Goal: Task Accomplishment & Management: Use online tool/utility

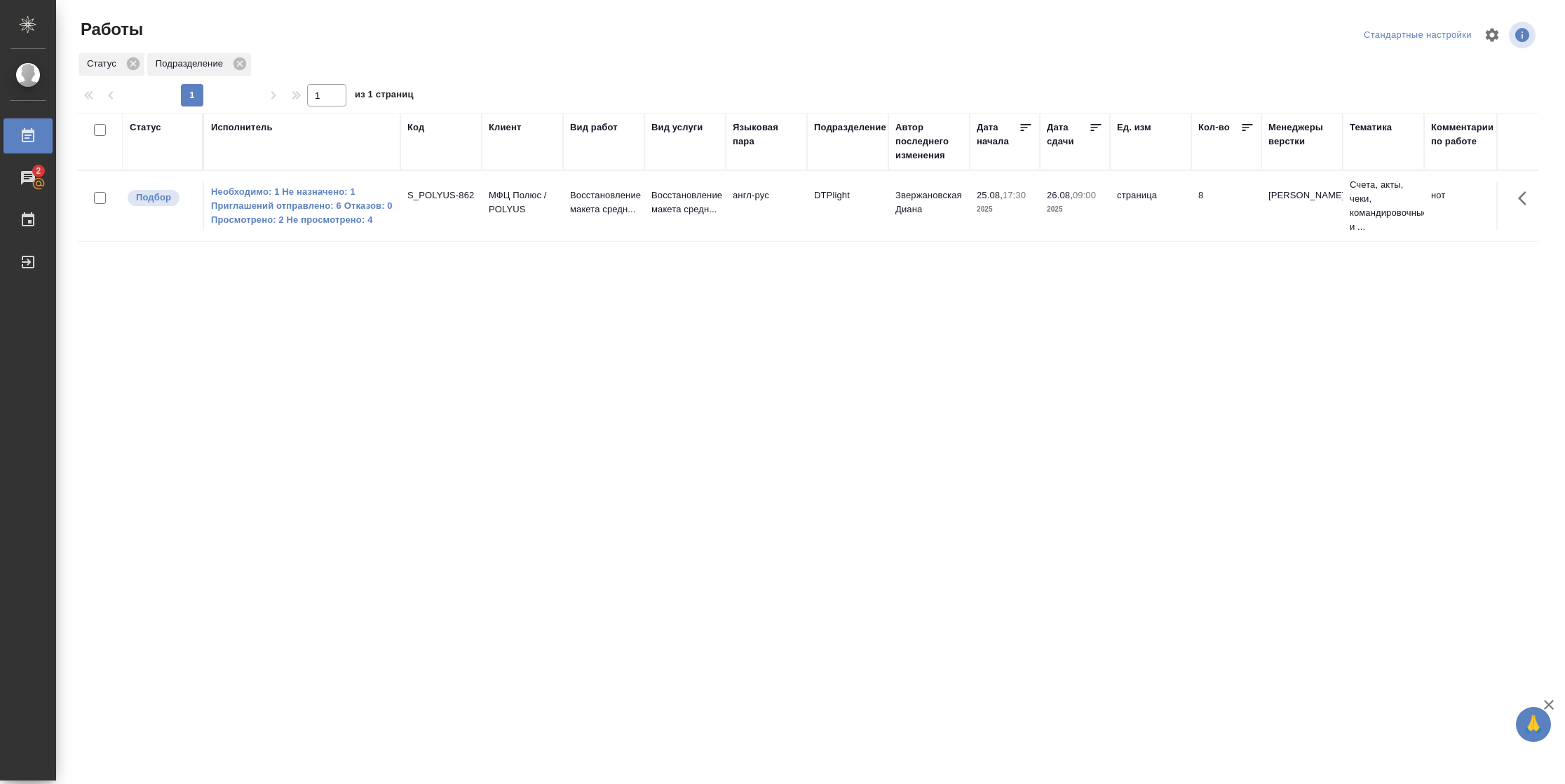
click at [149, 127] on div "Статус" at bounding box center [145, 127] width 32 height 14
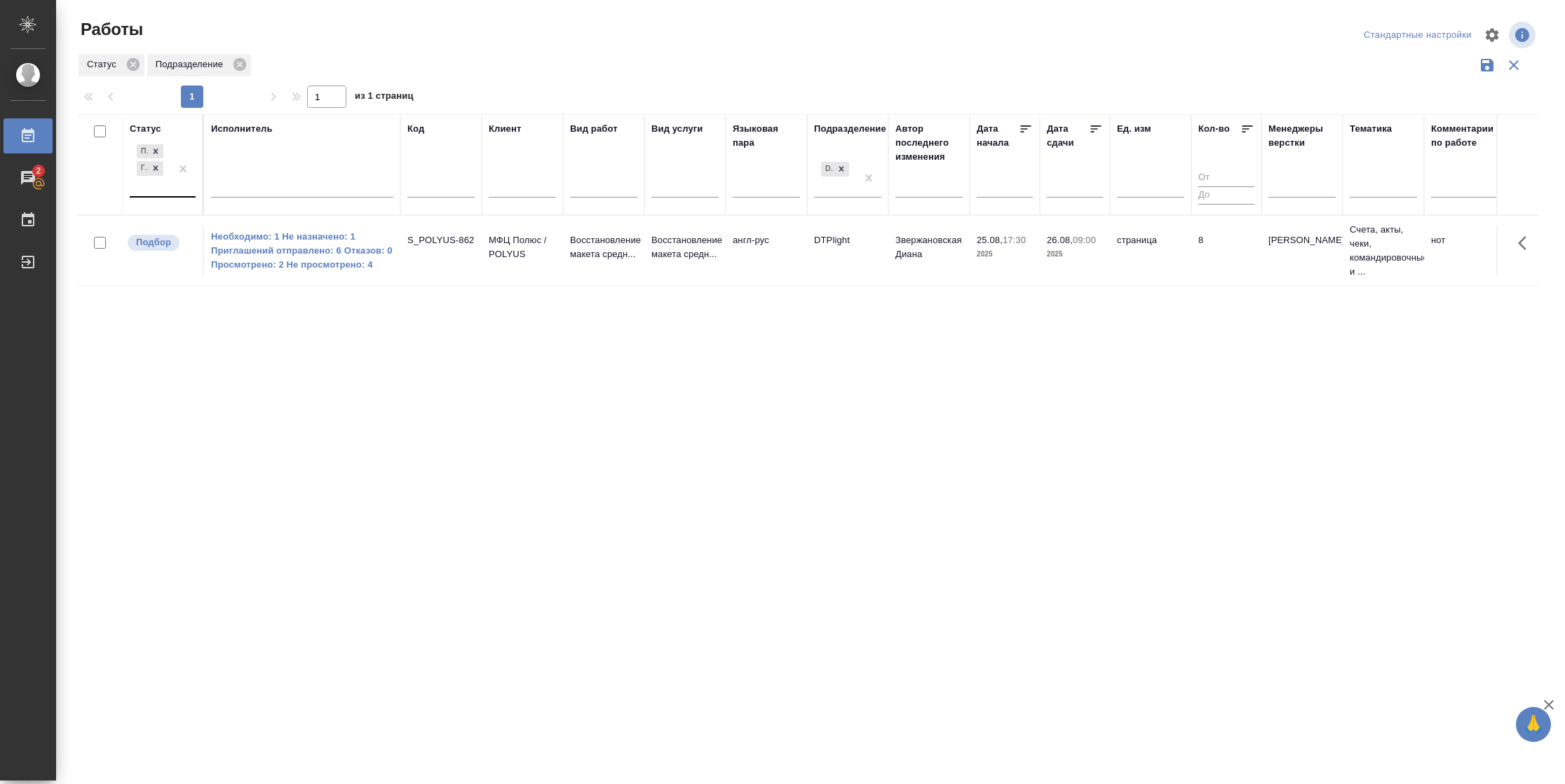
click at [162, 189] on div "Подбор Готов к работе" at bounding box center [150, 168] width 40 height 55
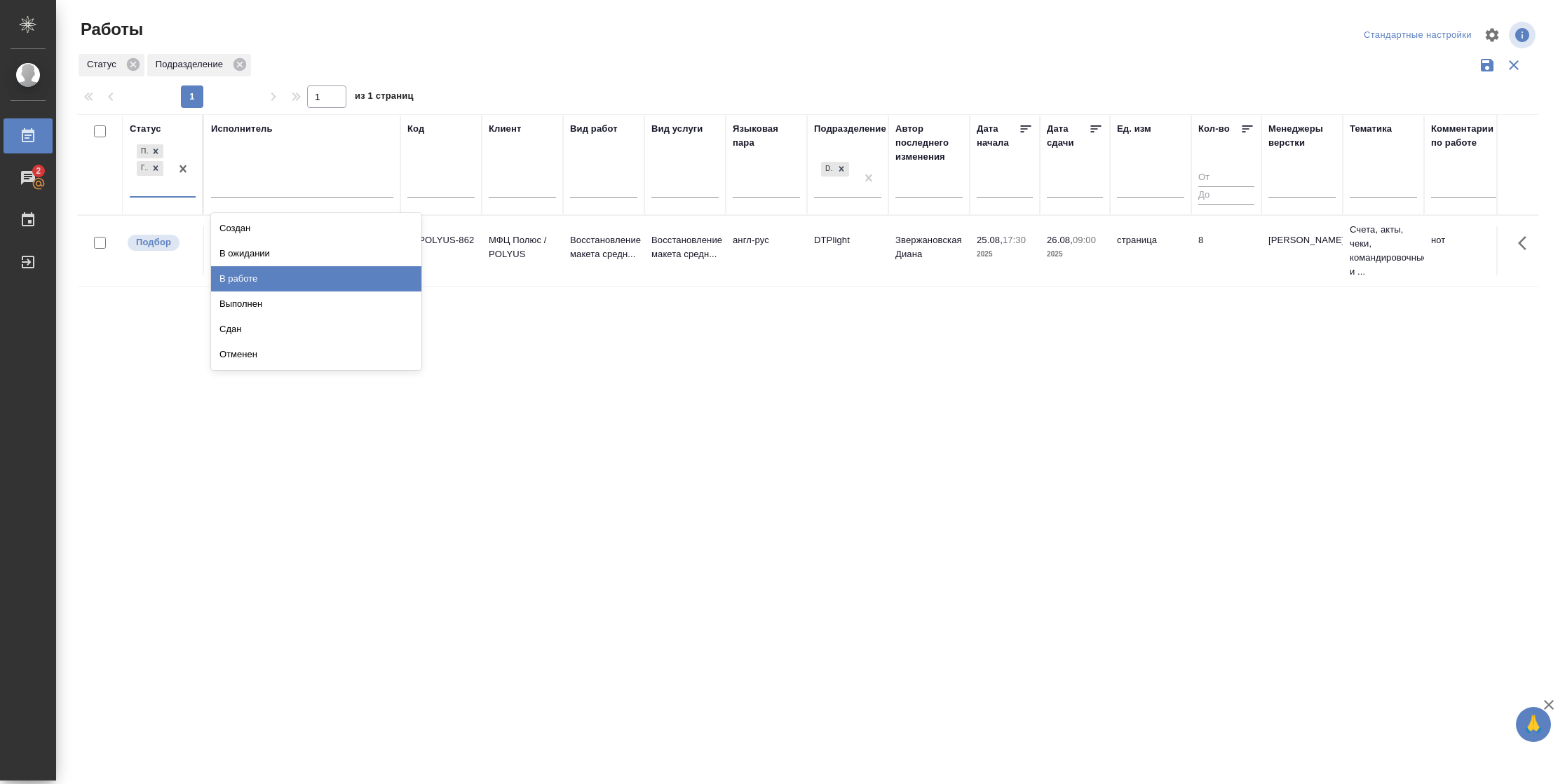
drag, startPoint x: 237, startPoint y: 281, endPoint x: 245, endPoint y: 260, distance: 22.5
click at [237, 279] on div "В работе" at bounding box center [316, 279] width 211 height 25
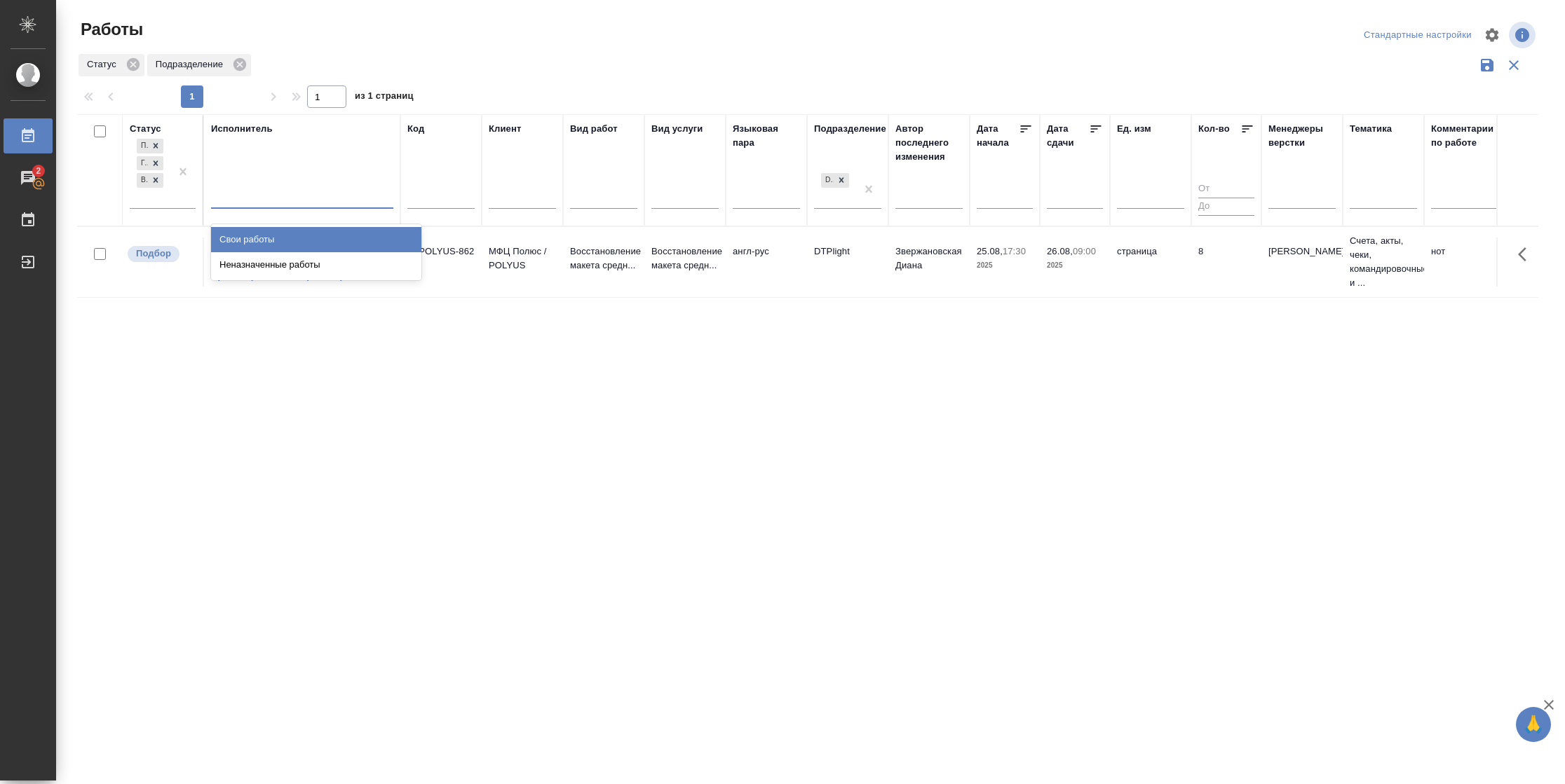
click at [275, 195] on div at bounding box center [303, 194] width 183 height 20
click at [263, 233] on div "Свои работы" at bounding box center [316, 239] width 211 height 25
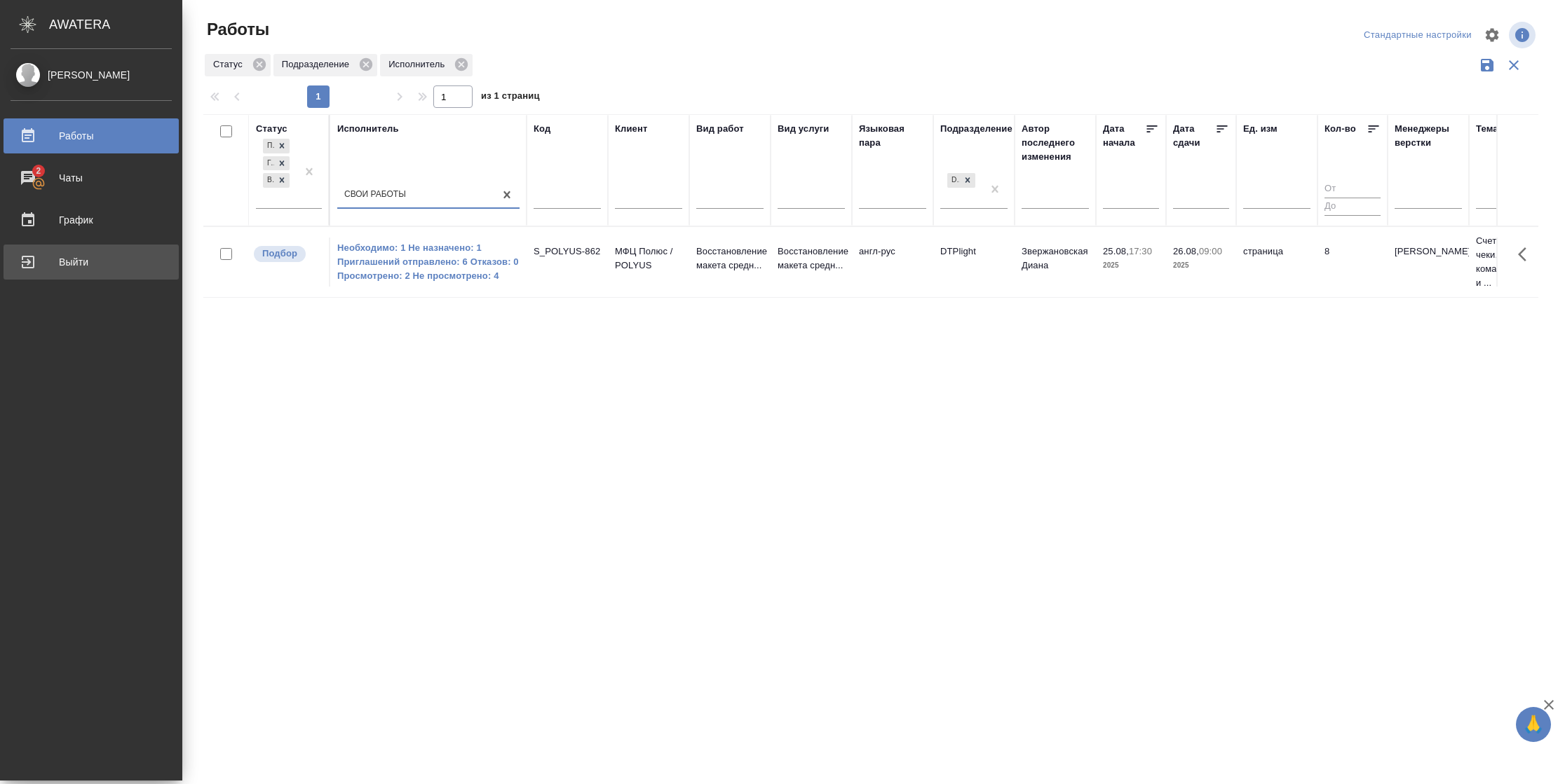
click at [40, 272] on div "Выйти" at bounding box center [91, 262] width 161 height 21
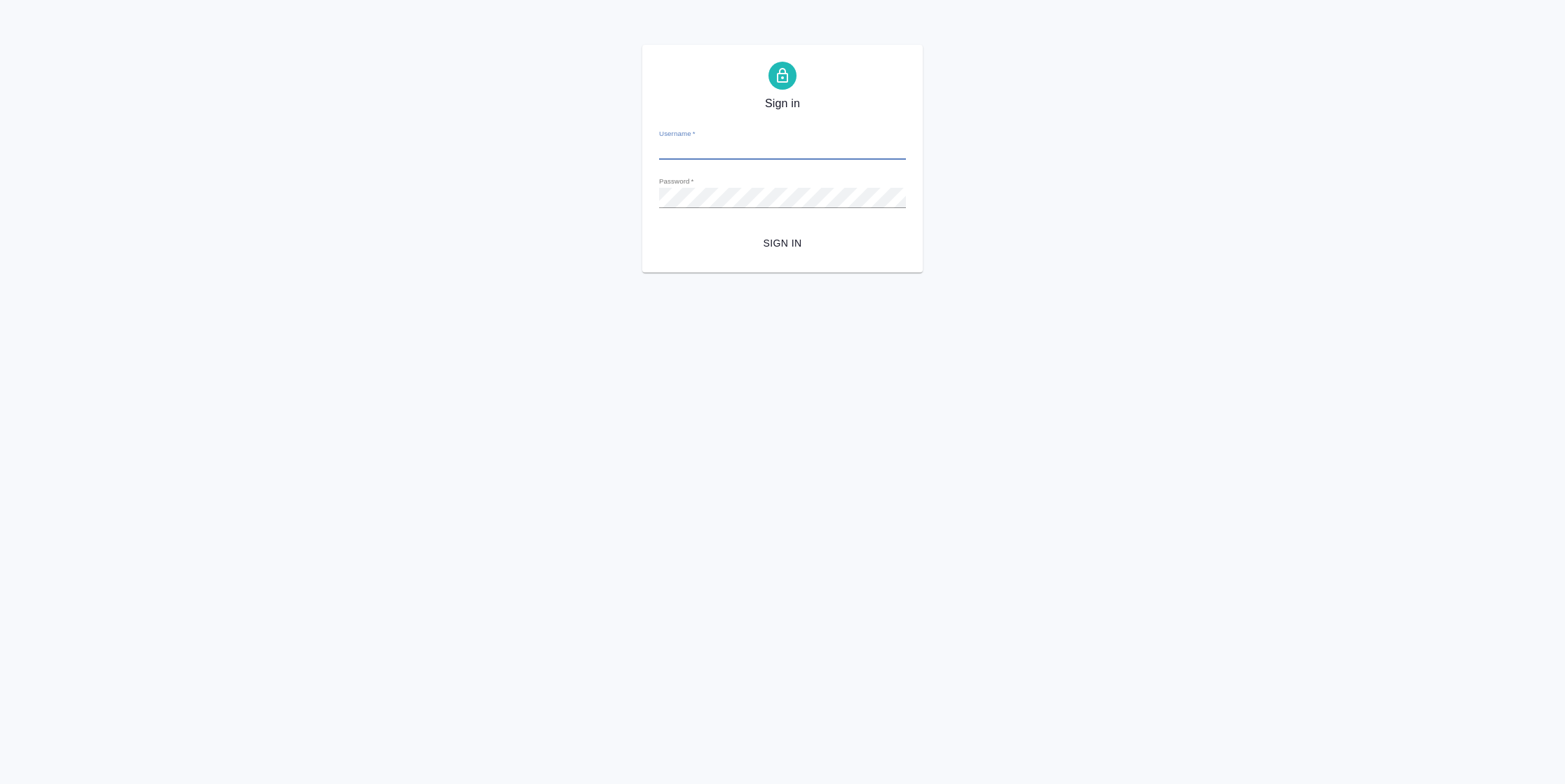
type input "[PERSON_NAME][EMAIL_ADDRESS][DOMAIN_NAME]"
click at [764, 251] on span "Sign in" at bounding box center [782, 243] width 224 height 17
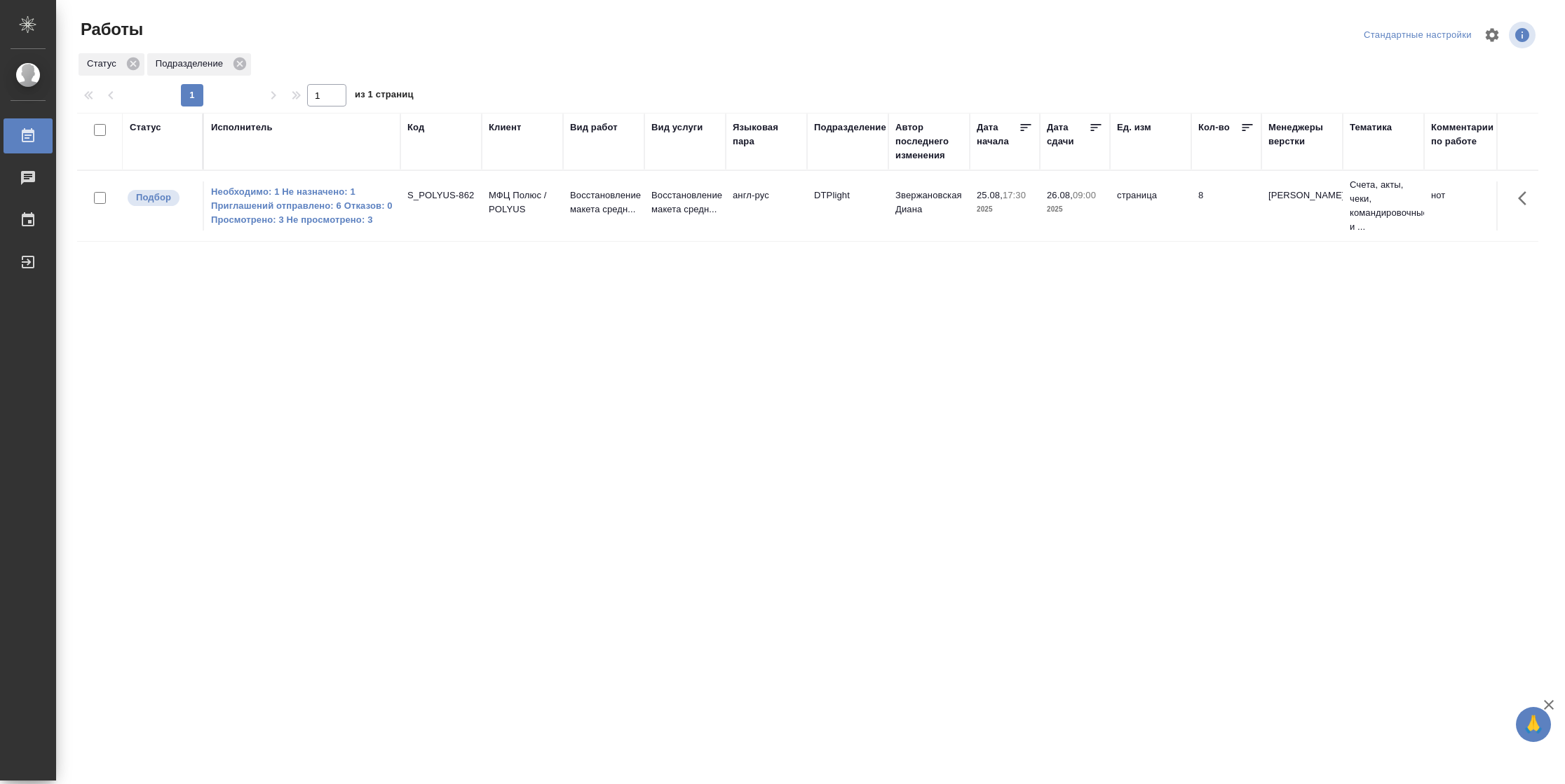
click at [151, 130] on div "Статус" at bounding box center [145, 127] width 32 height 14
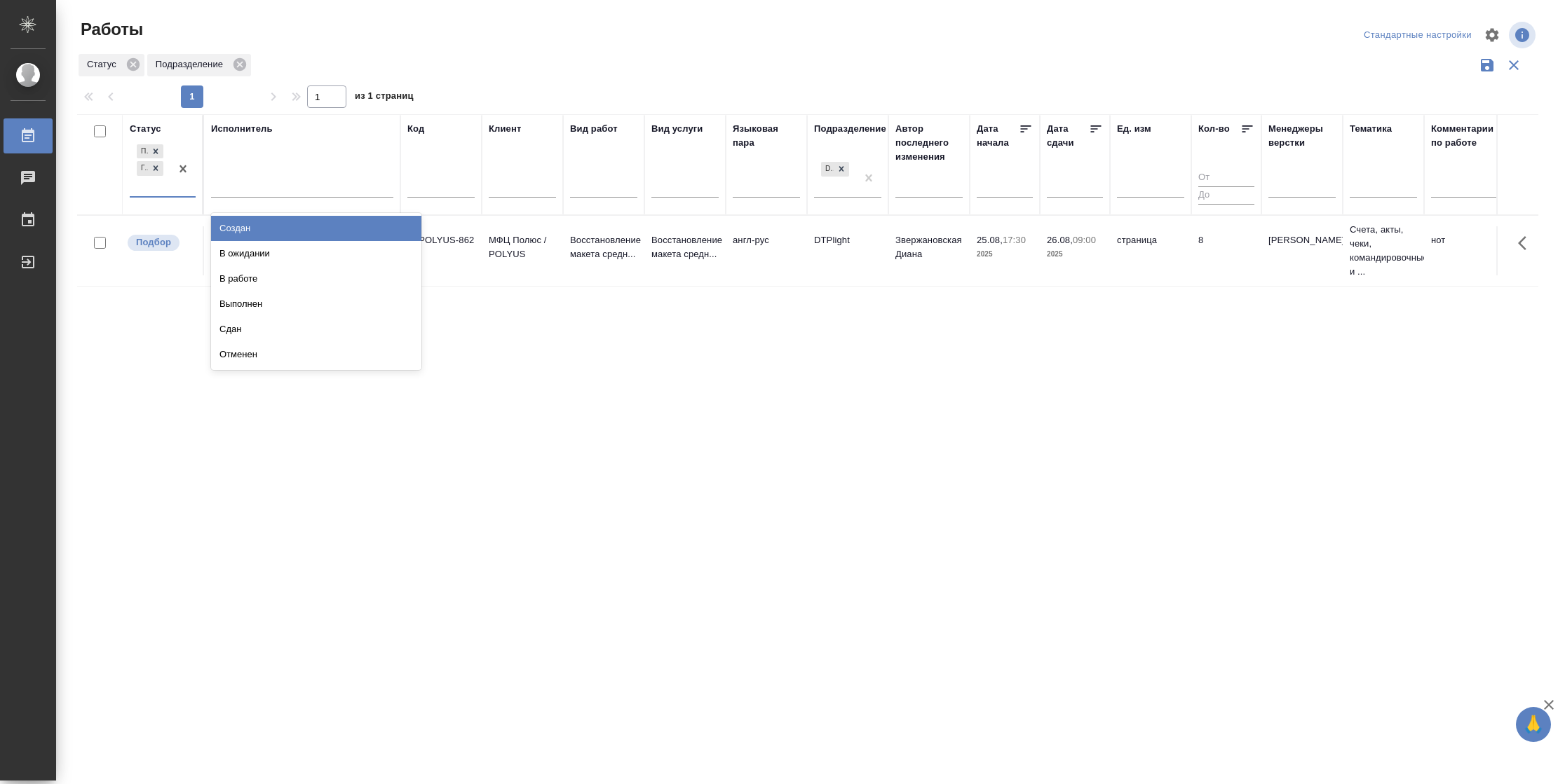
drag, startPoint x: 160, startPoint y: 180, endPoint x: 175, endPoint y: 198, distance: 23.4
click at [160, 181] on div "Подбор Готов к работе" at bounding box center [150, 168] width 40 height 55
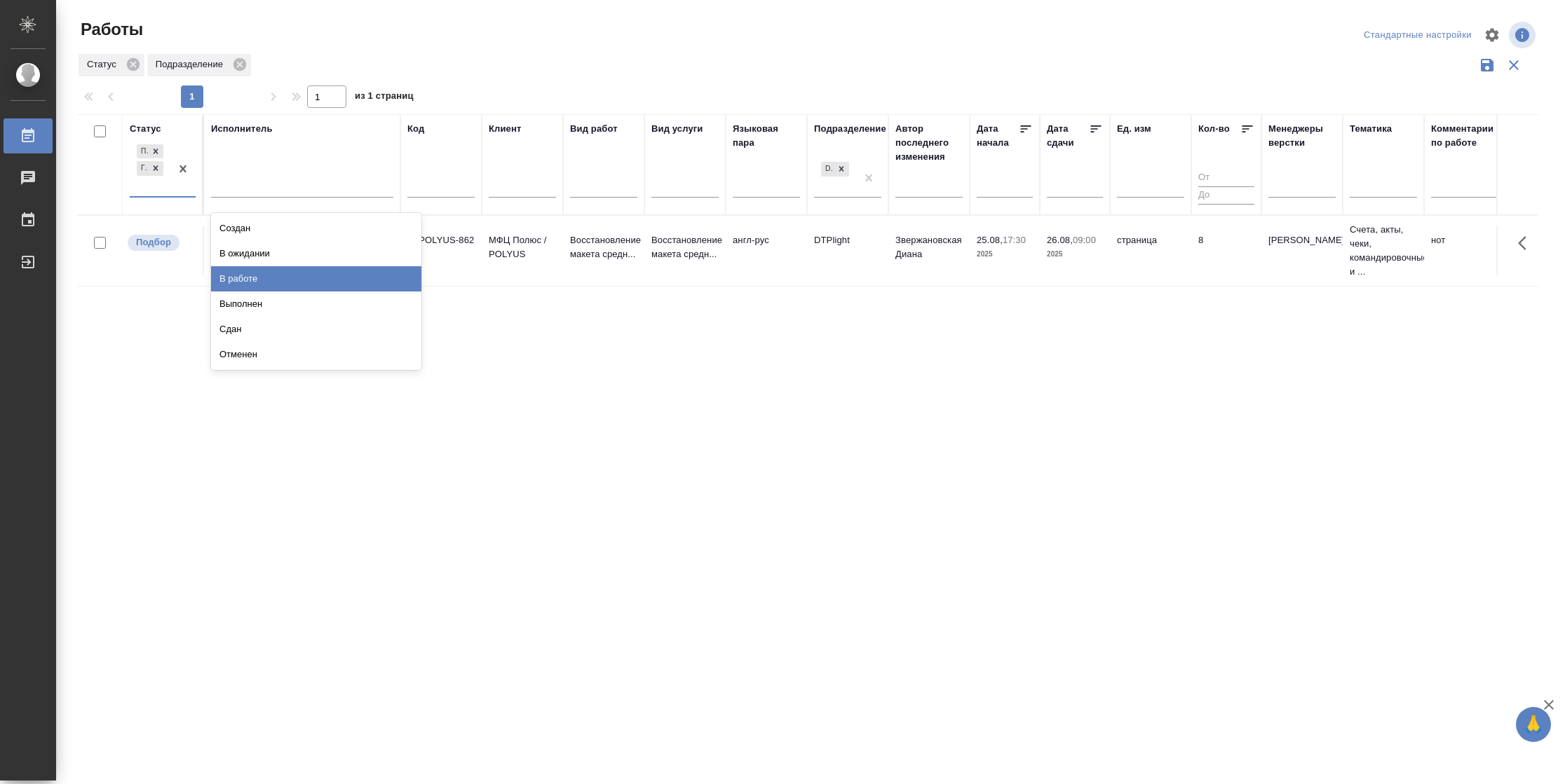
click at [255, 279] on div "В работе" at bounding box center [316, 279] width 211 height 25
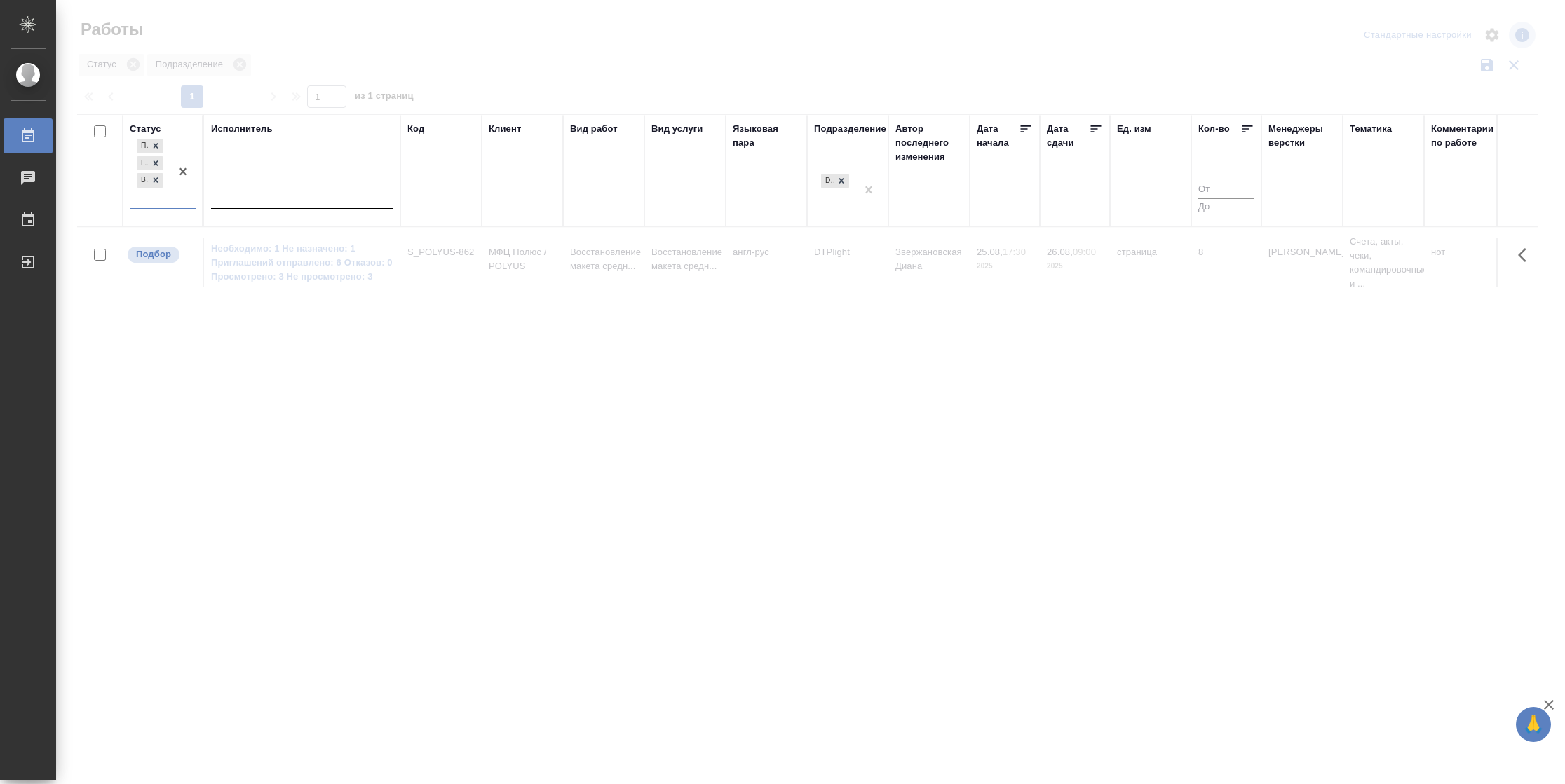
click at [280, 205] on div at bounding box center [303, 195] width 183 height 20
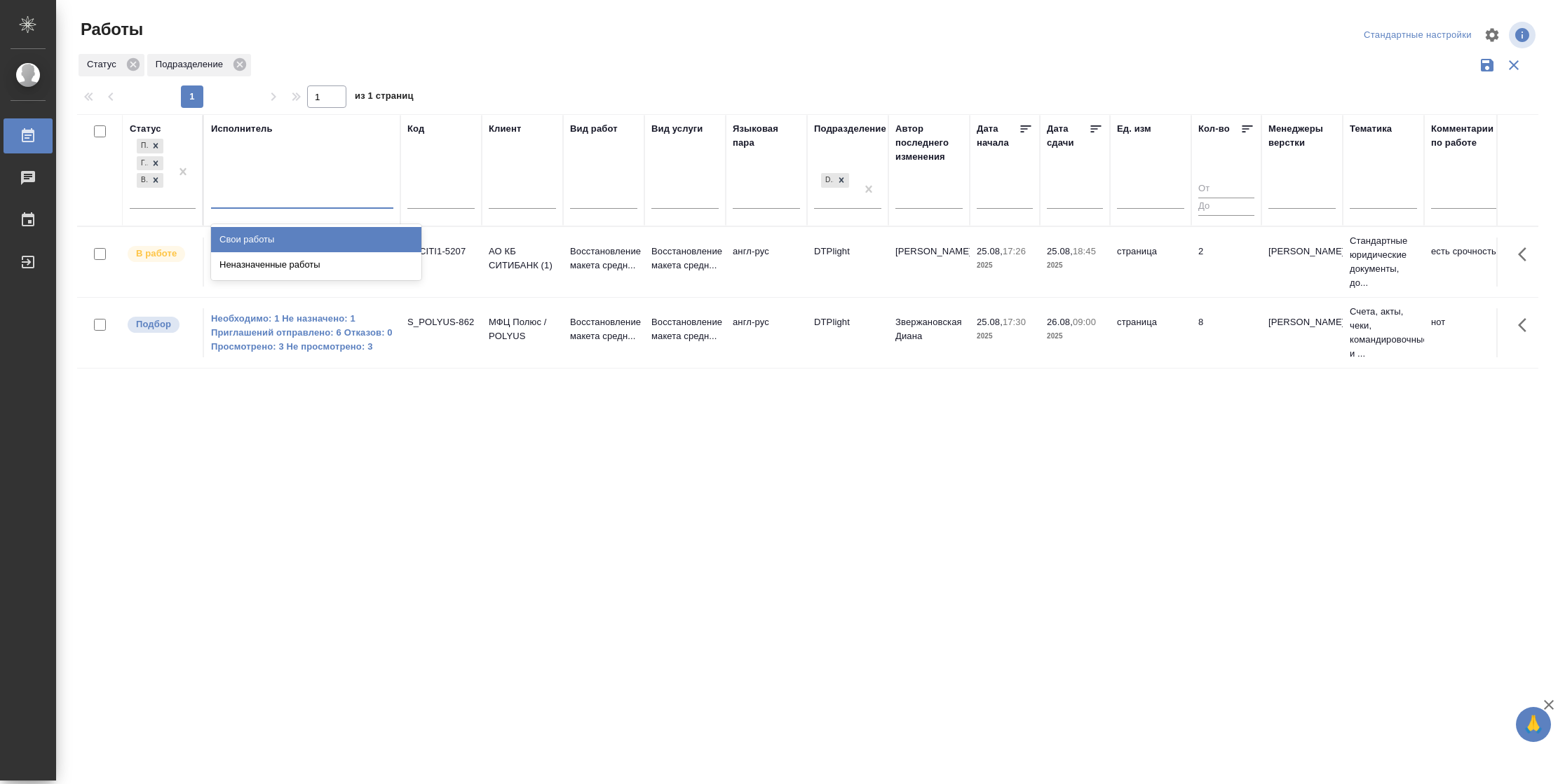
click at [268, 234] on div "Свои работы" at bounding box center [316, 239] width 211 height 25
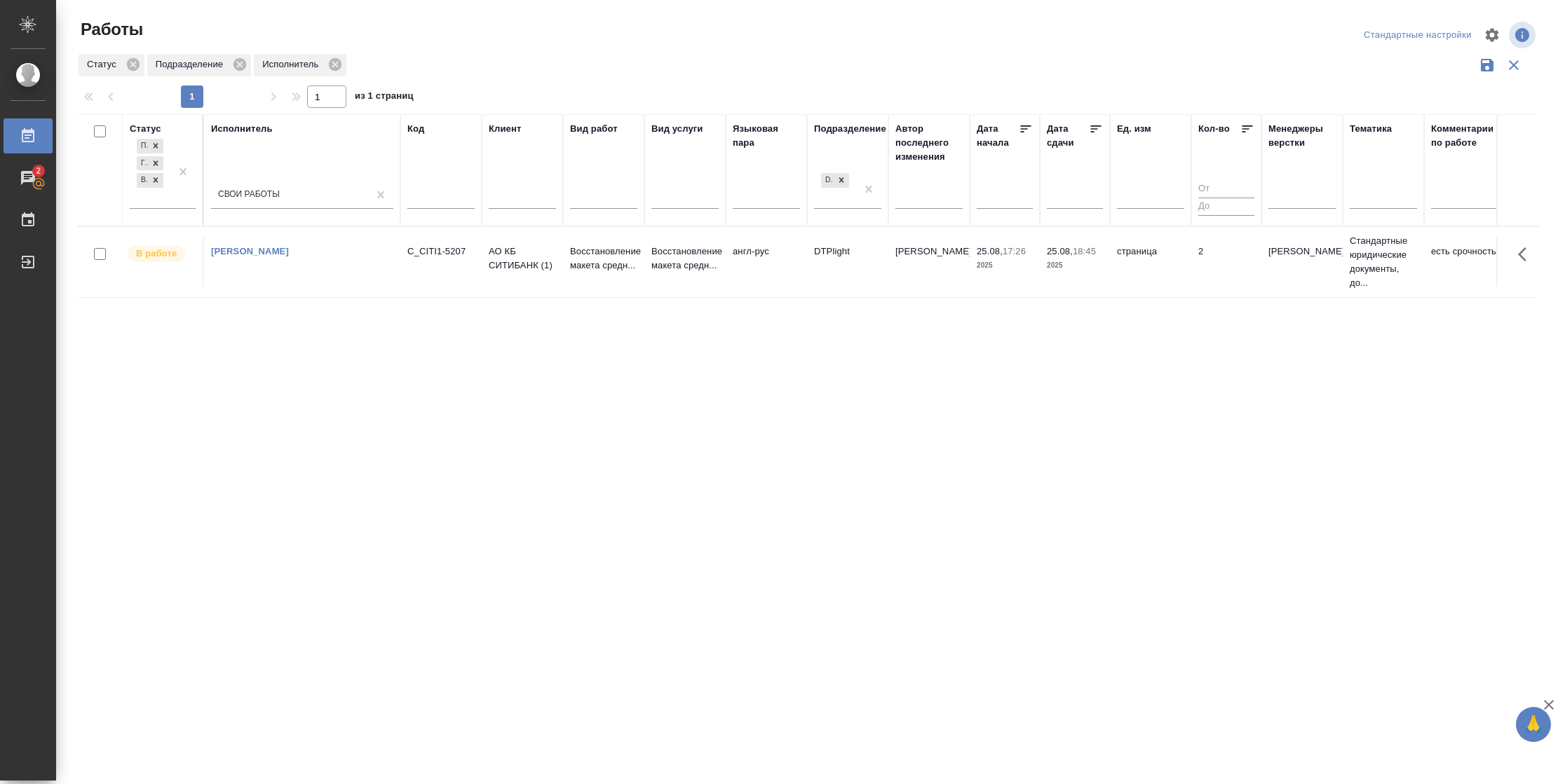
click at [1080, 293] on tr "В работе Васильева Наталья Геннадьевна C_CITI1-5207 АО КБ СИТИБАНК (1) Восстано…" at bounding box center [1435, 262] width 2717 height 71
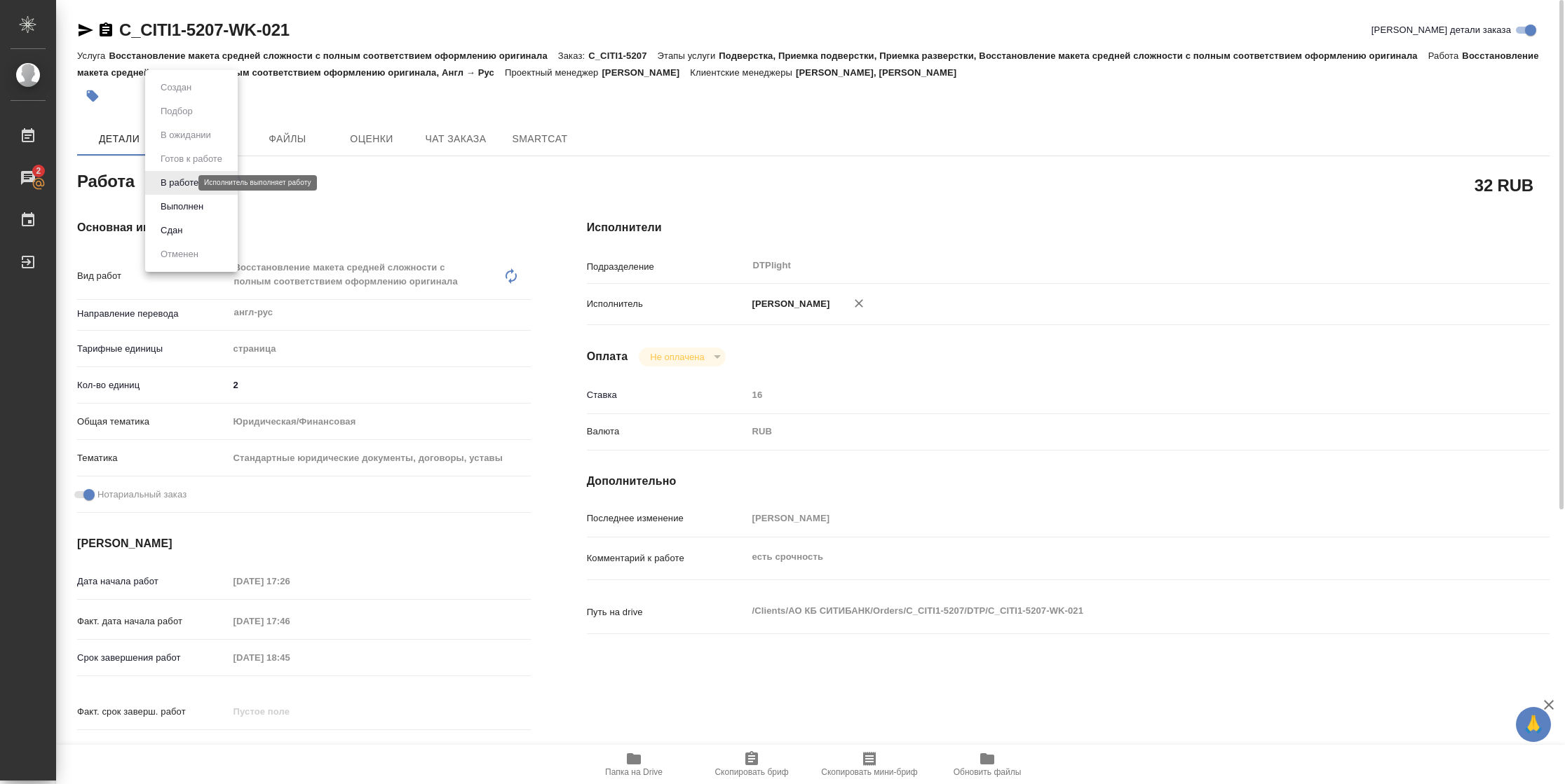
click at [180, 185] on body "🙏 .cls-1 fill:#fff; AWATERA [PERSON_NAME] 2 Чаты График Выйти C_CITI1-5207-WK-0…" at bounding box center [782, 392] width 1565 height 784
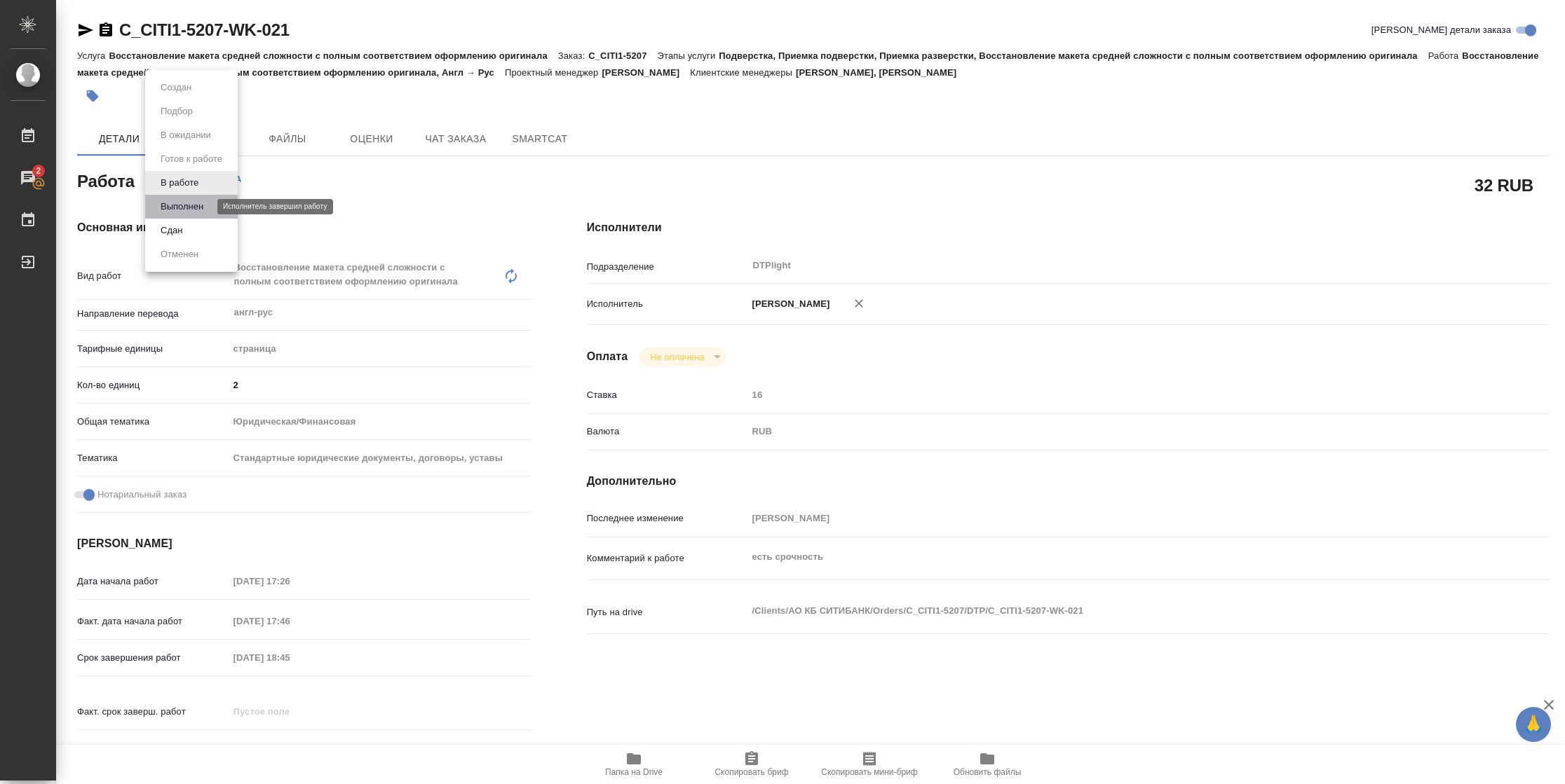
click at [187, 211] on button "Выполнен" at bounding box center [182, 207] width 51 height 15
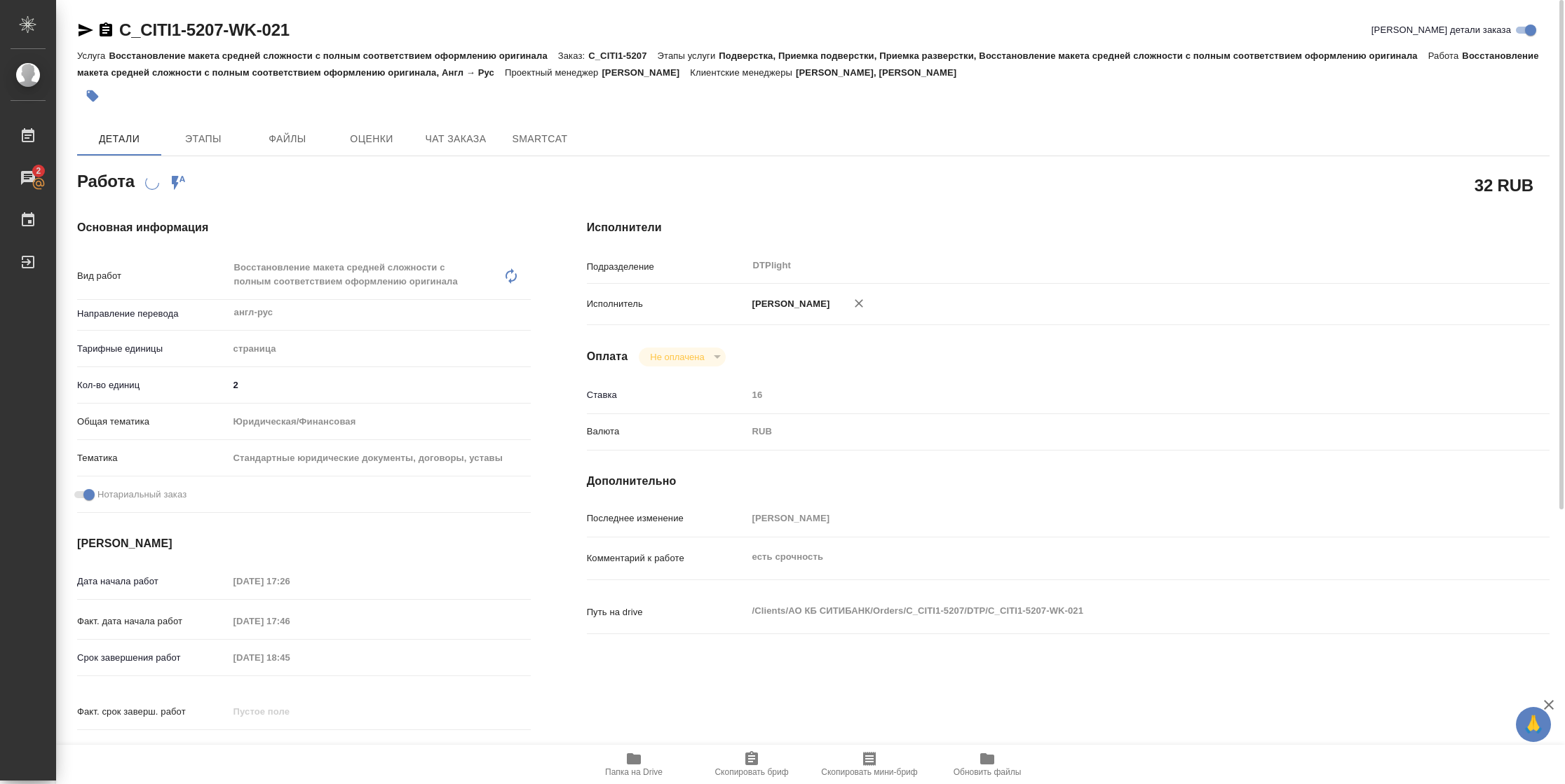
click at [79, 37] on icon "button" at bounding box center [86, 31] width 17 height 17
type textarea "x"
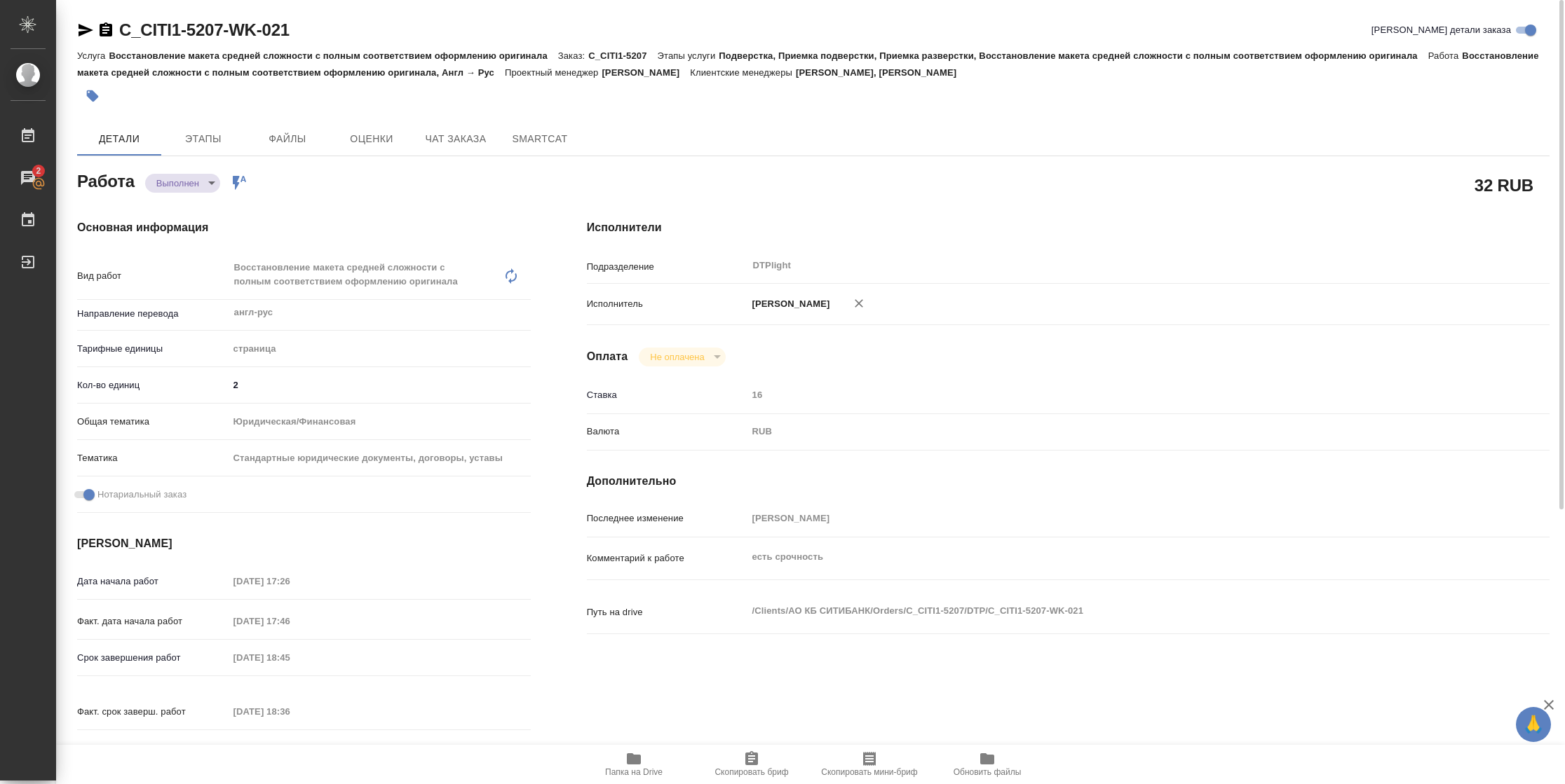
type textarea "x"
click at [638, 771] on span "Папка на Drive" at bounding box center [633, 772] width 58 height 10
